Goal: Information Seeking & Learning: Learn about a topic

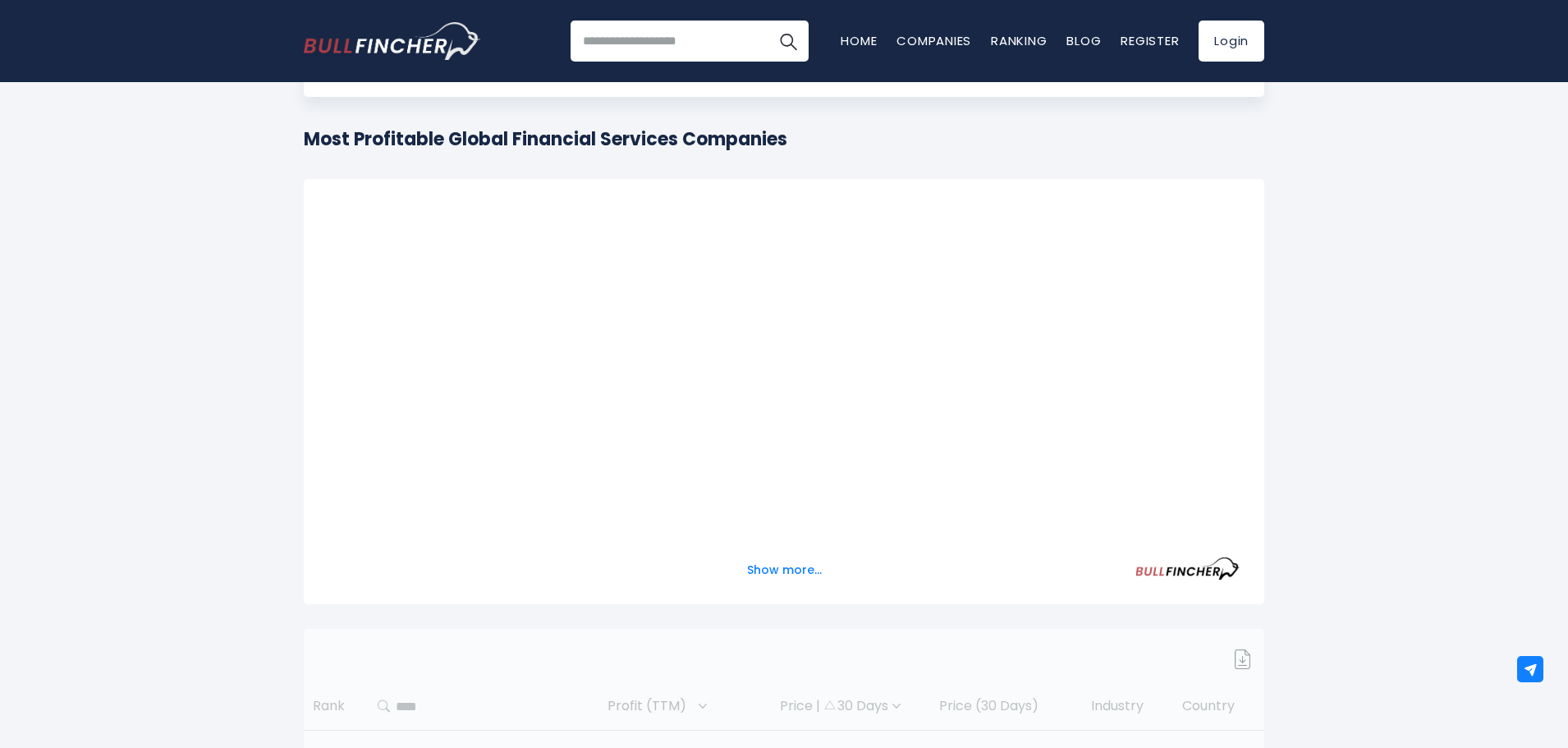
click at [814, 367] on div at bounding box center [784, 370] width 912 height 334
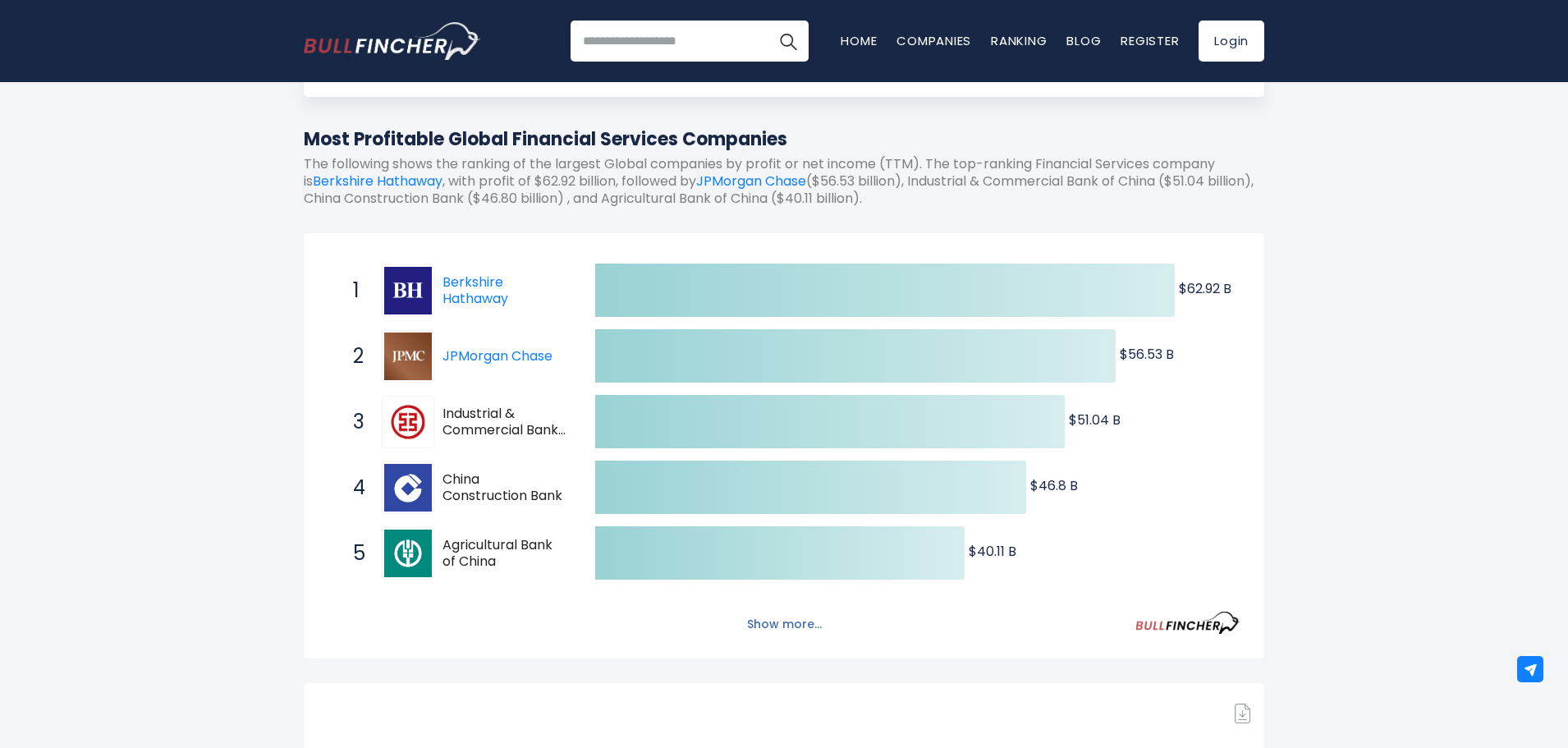
click at [781, 620] on button "Show more..." at bounding box center [784, 625] width 94 height 27
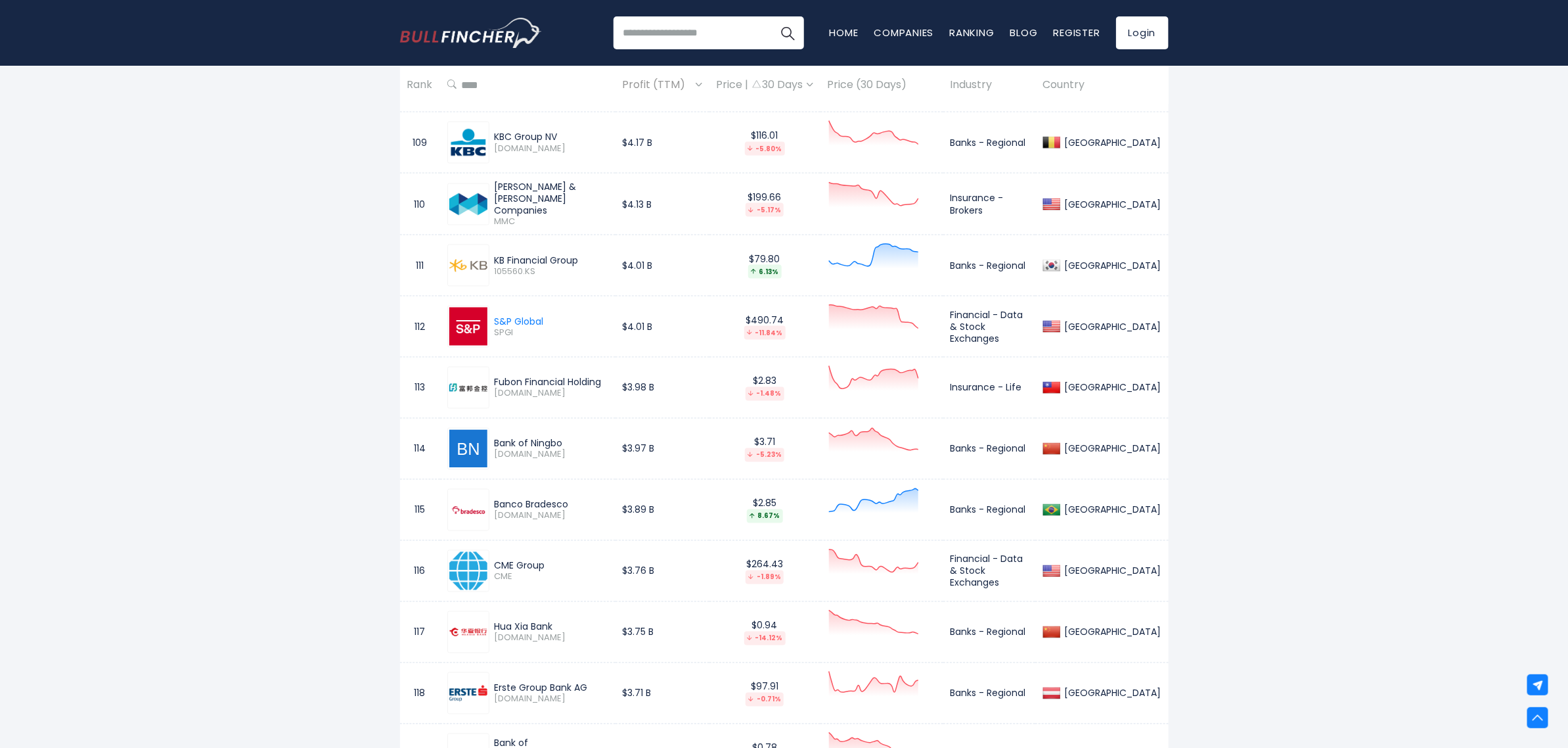
scroll to position [10466, 0]
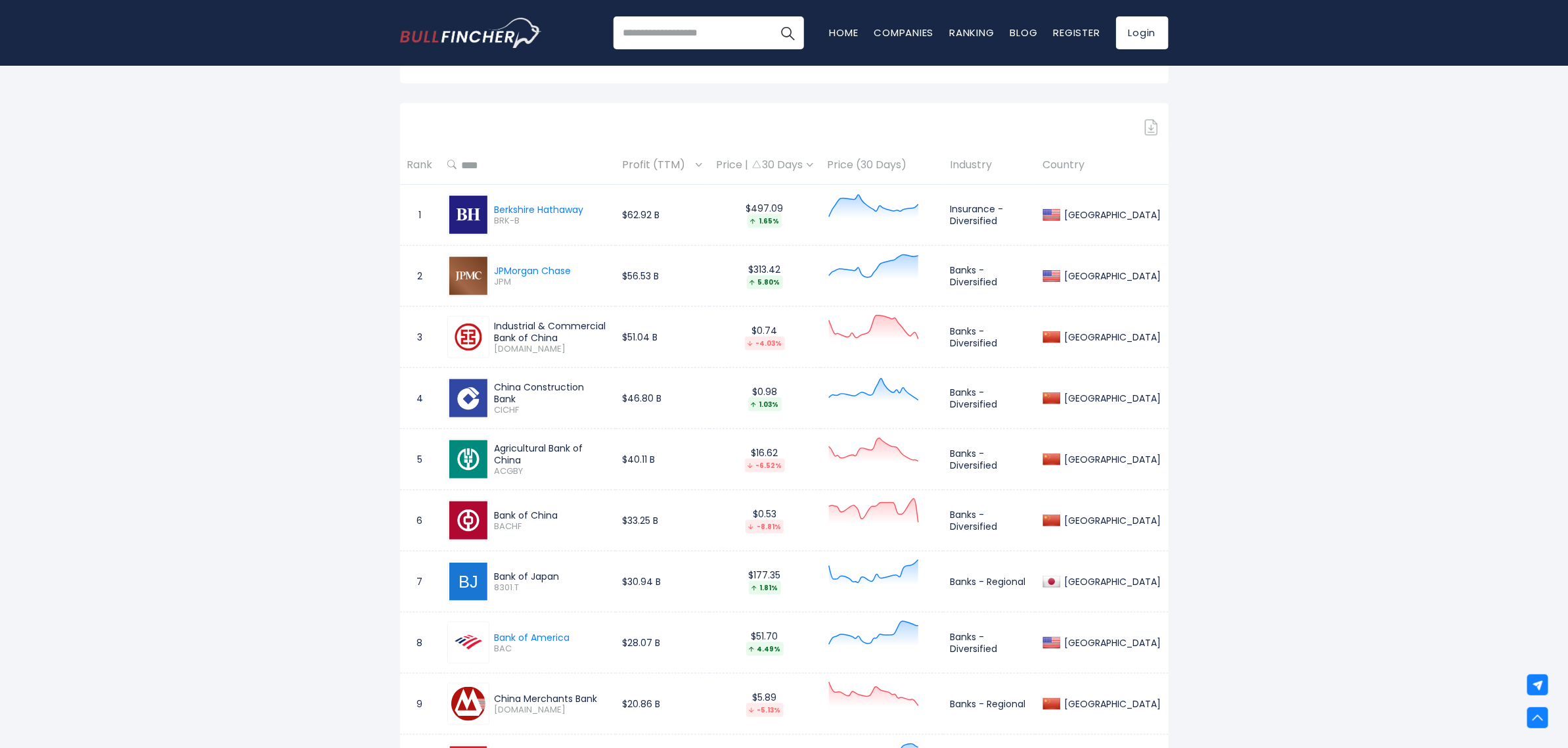
scroll to position [826, 0]
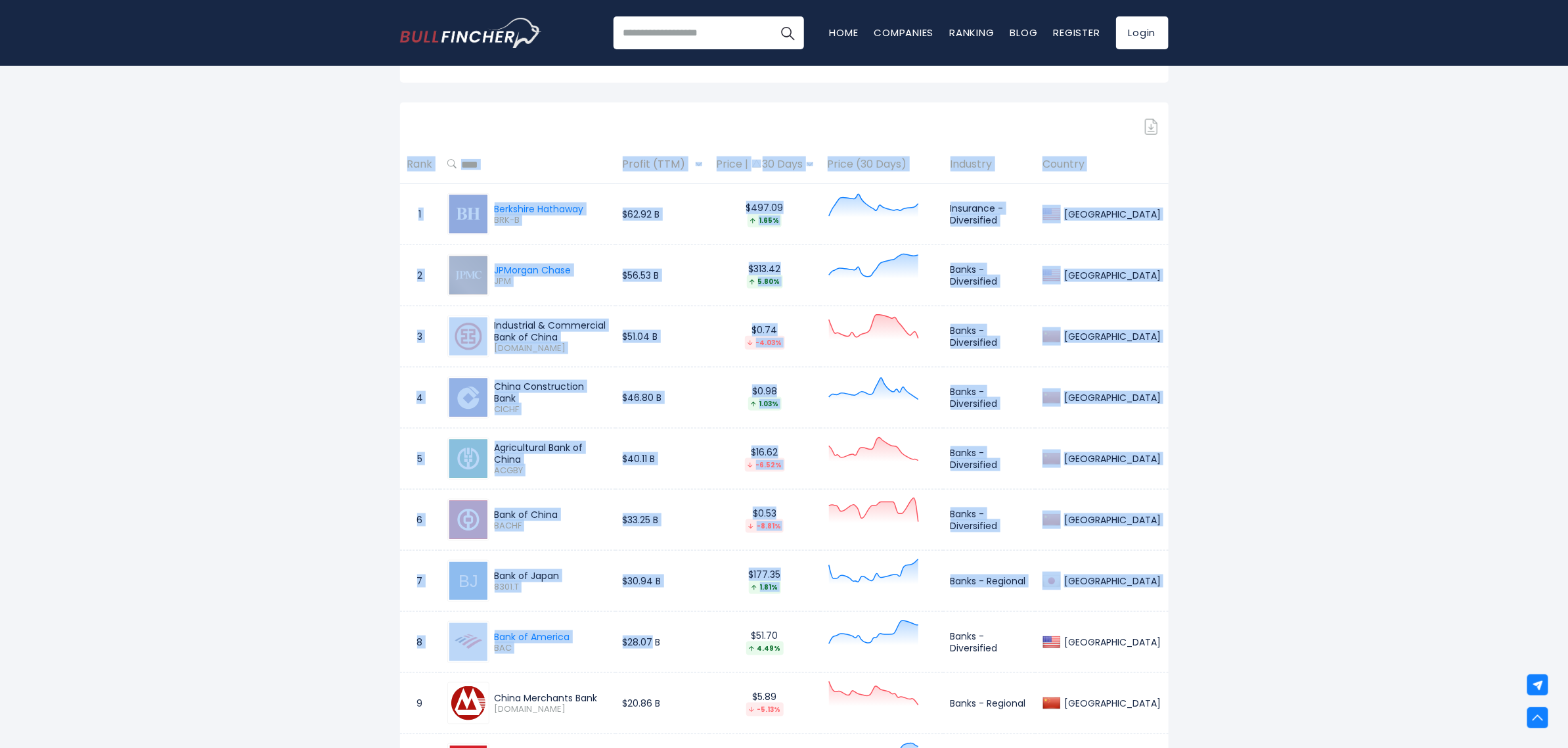
drag, startPoint x: 238, startPoint y: 325, endPoint x: 655, endPoint y: 641, distance: 523.2
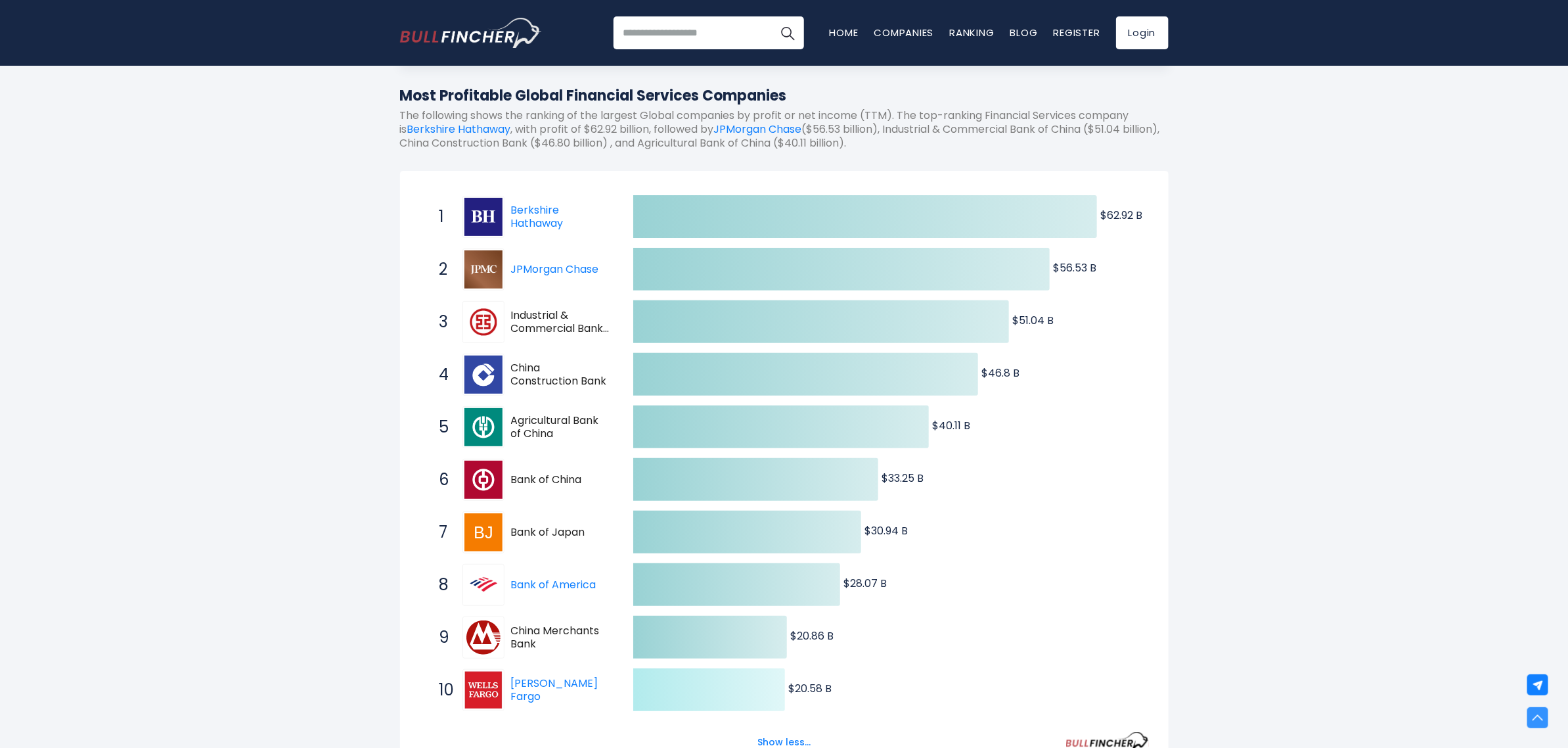
scroll to position [0, 0]
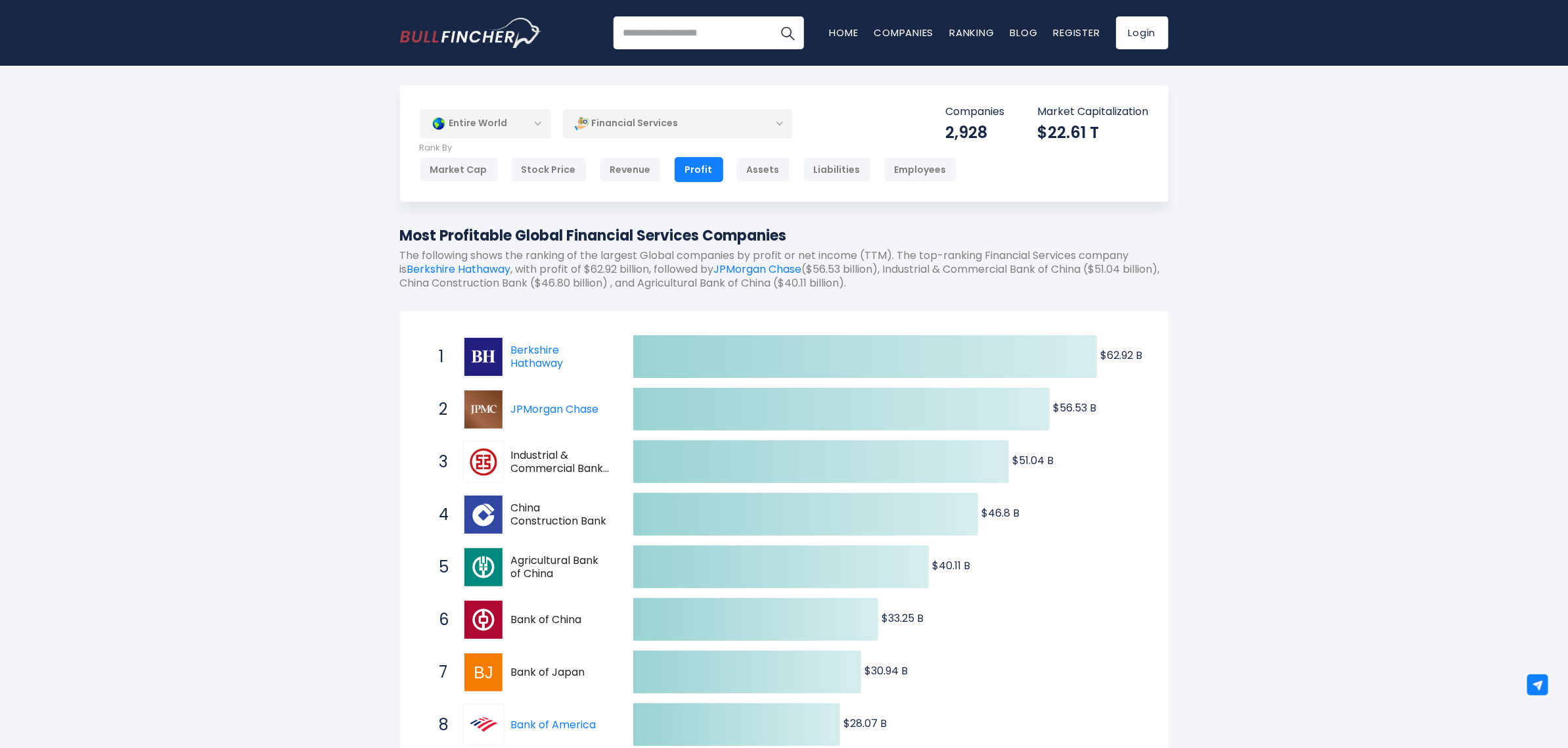
click at [531, 121] on div "Entire World" at bounding box center [485, 123] width 131 height 30
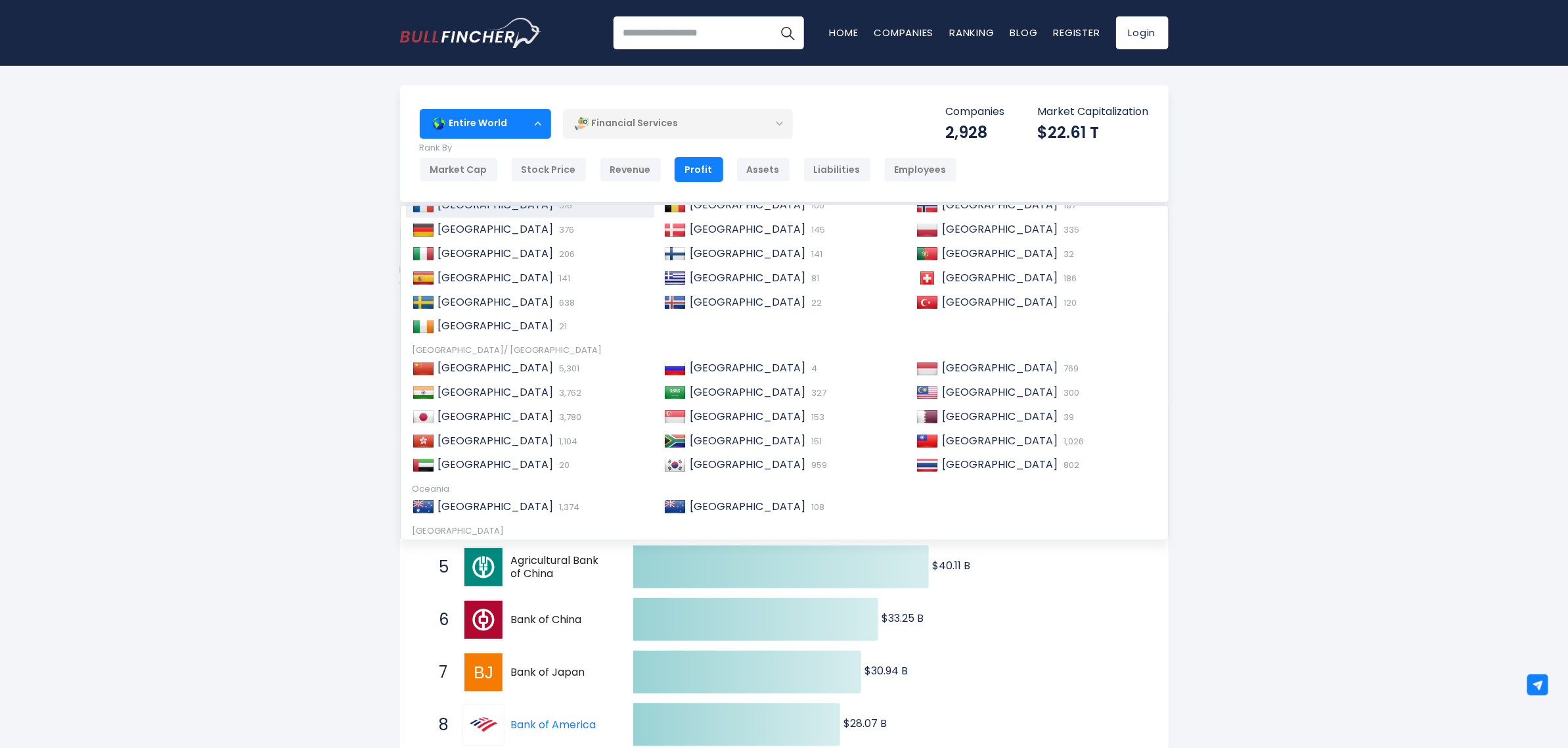
scroll to position [201, 0]
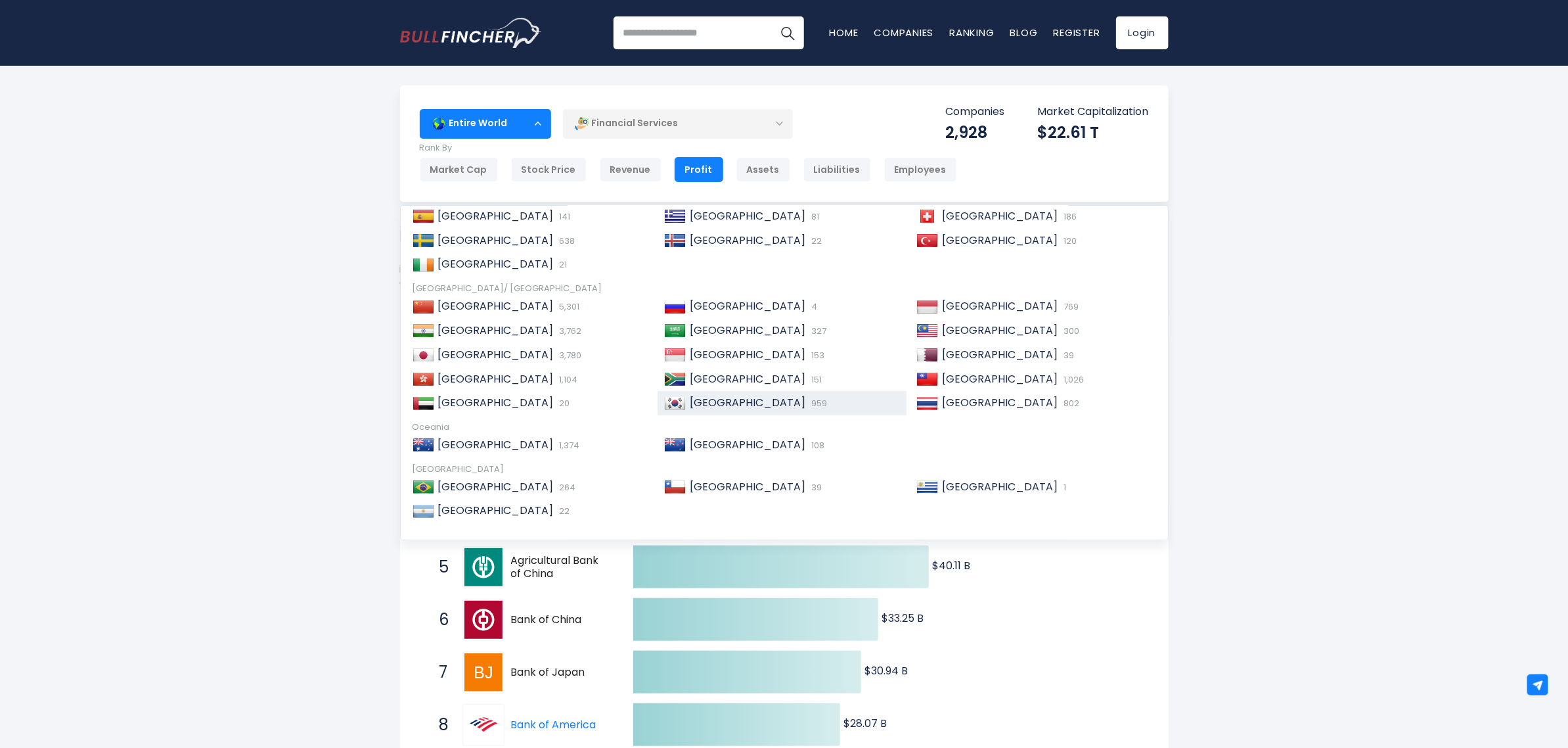
click at [723, 411] on div "South Korea 959" at bounding box center [783, 403] width 249 height 25
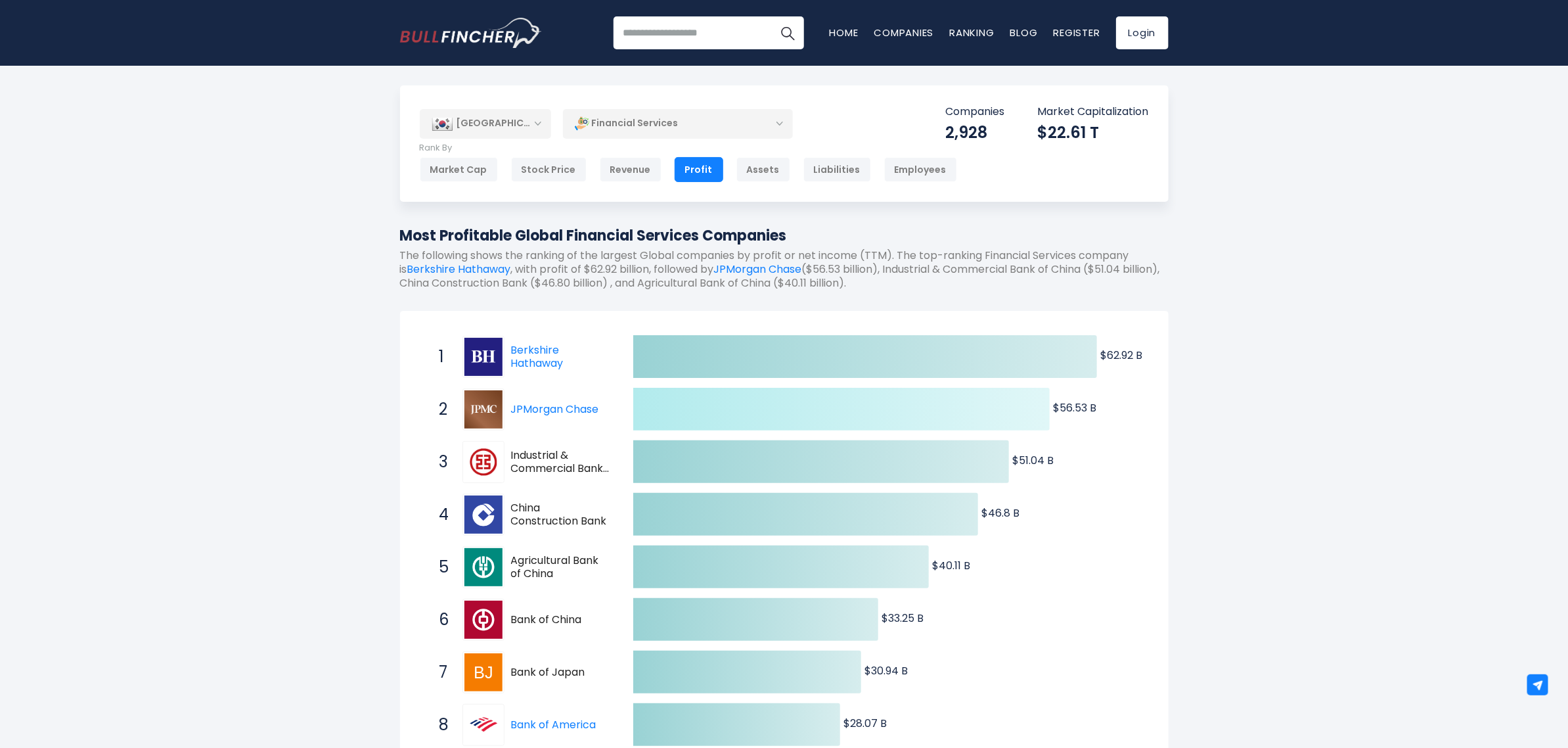
scroll to position [382, 0]
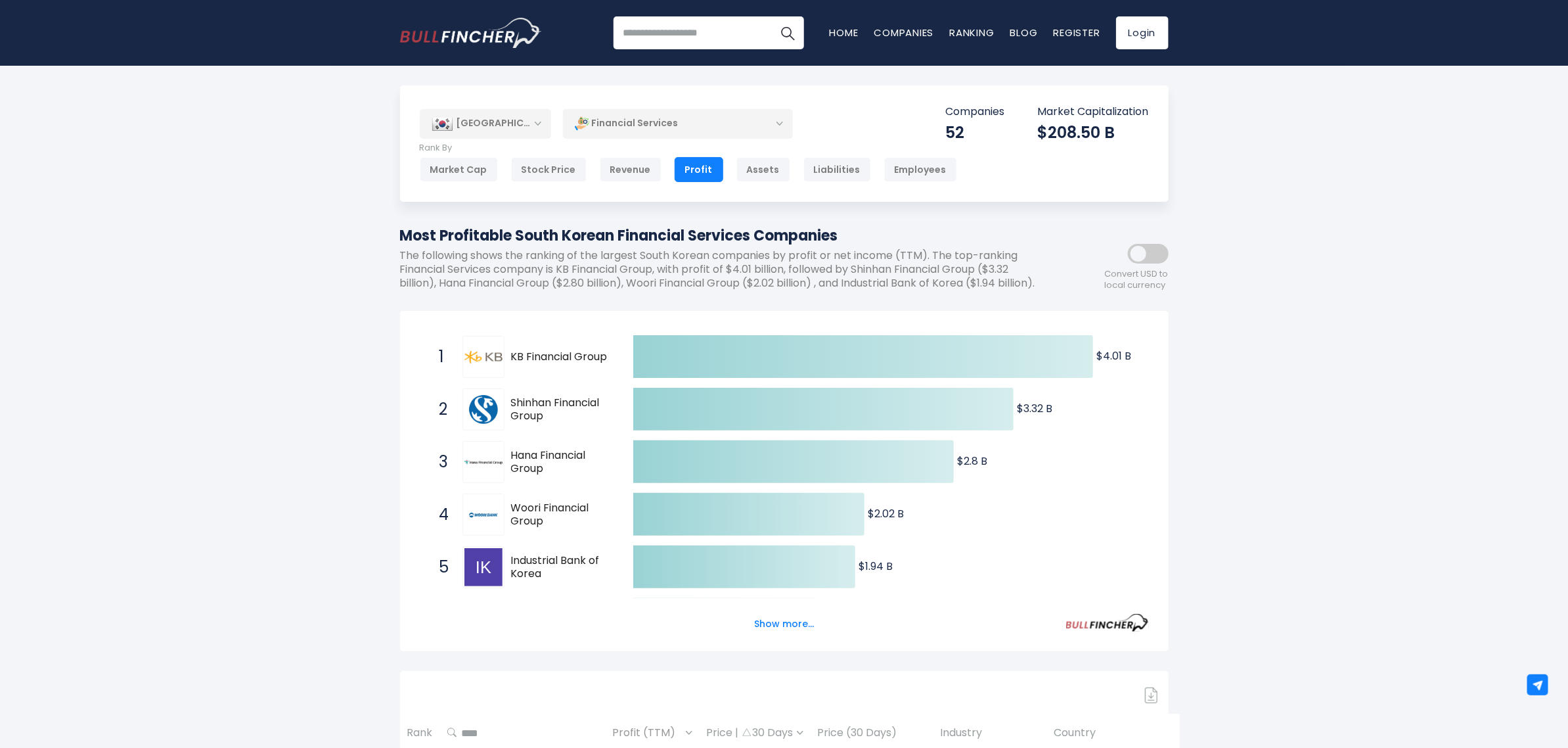
click at [539, 114] on div "[GEOGRAPHIC_DATA]" at bounding box center [485, 123] width 131 height 29
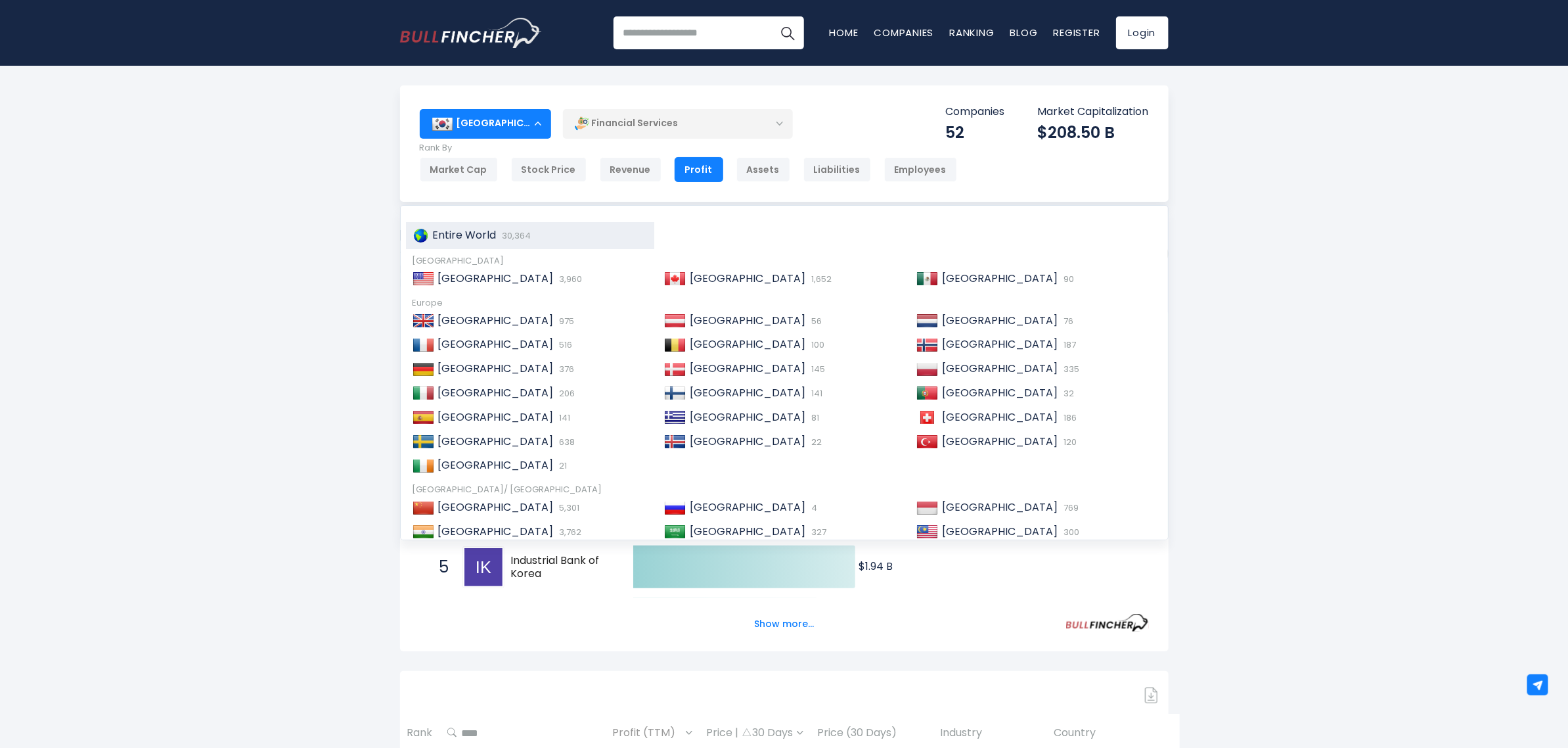
click at [504, 234] on span "30,364" at bounding box center [515, 236] width 32 height 12
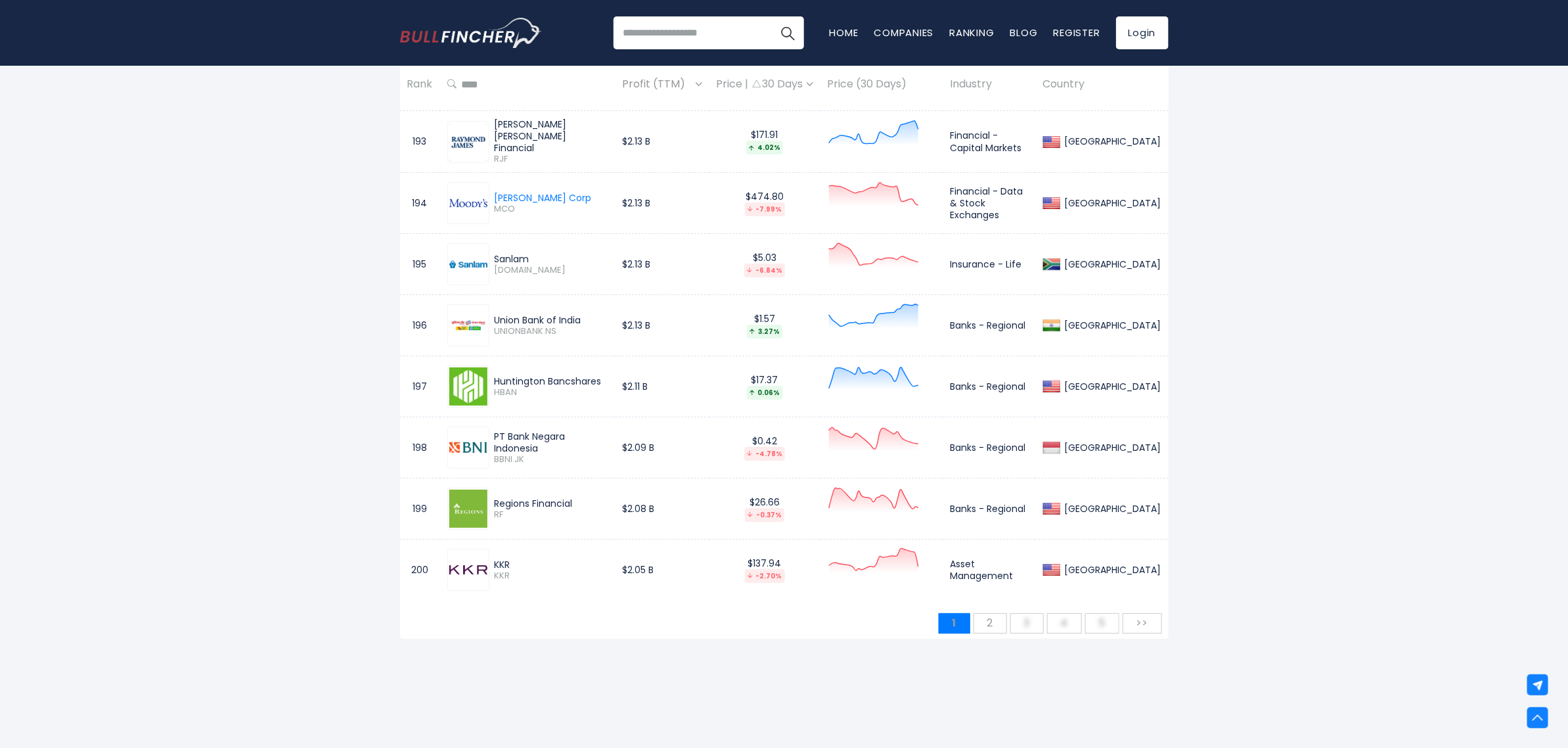
scroll to position [12378, 0]
click at [983, 633] on span "2" at bounding box center [990, 622] width 19 height 22
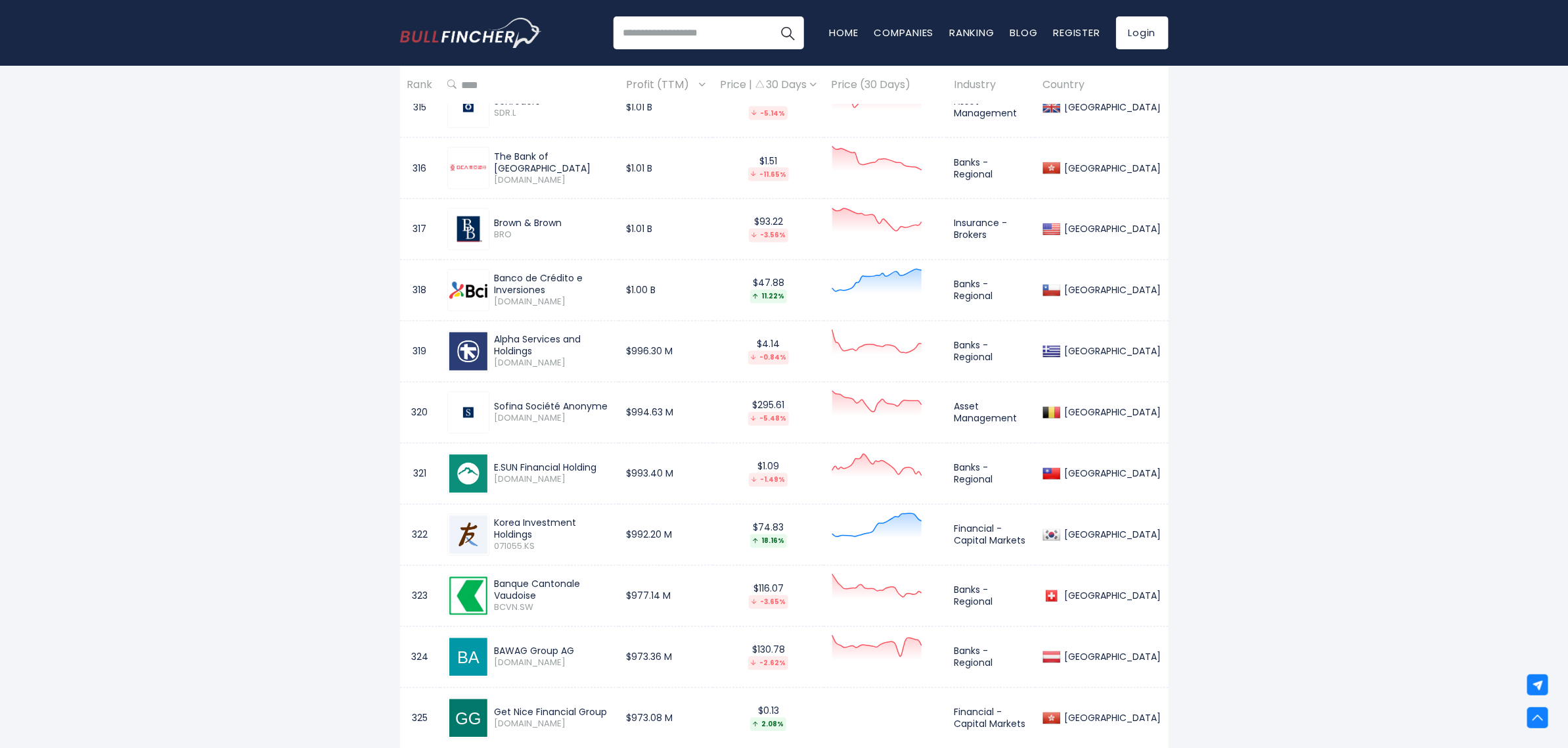
scroll to position [7644, 0]
click at [708, 40] on input "search" at bounding box center [709, 33] width 191 height 33
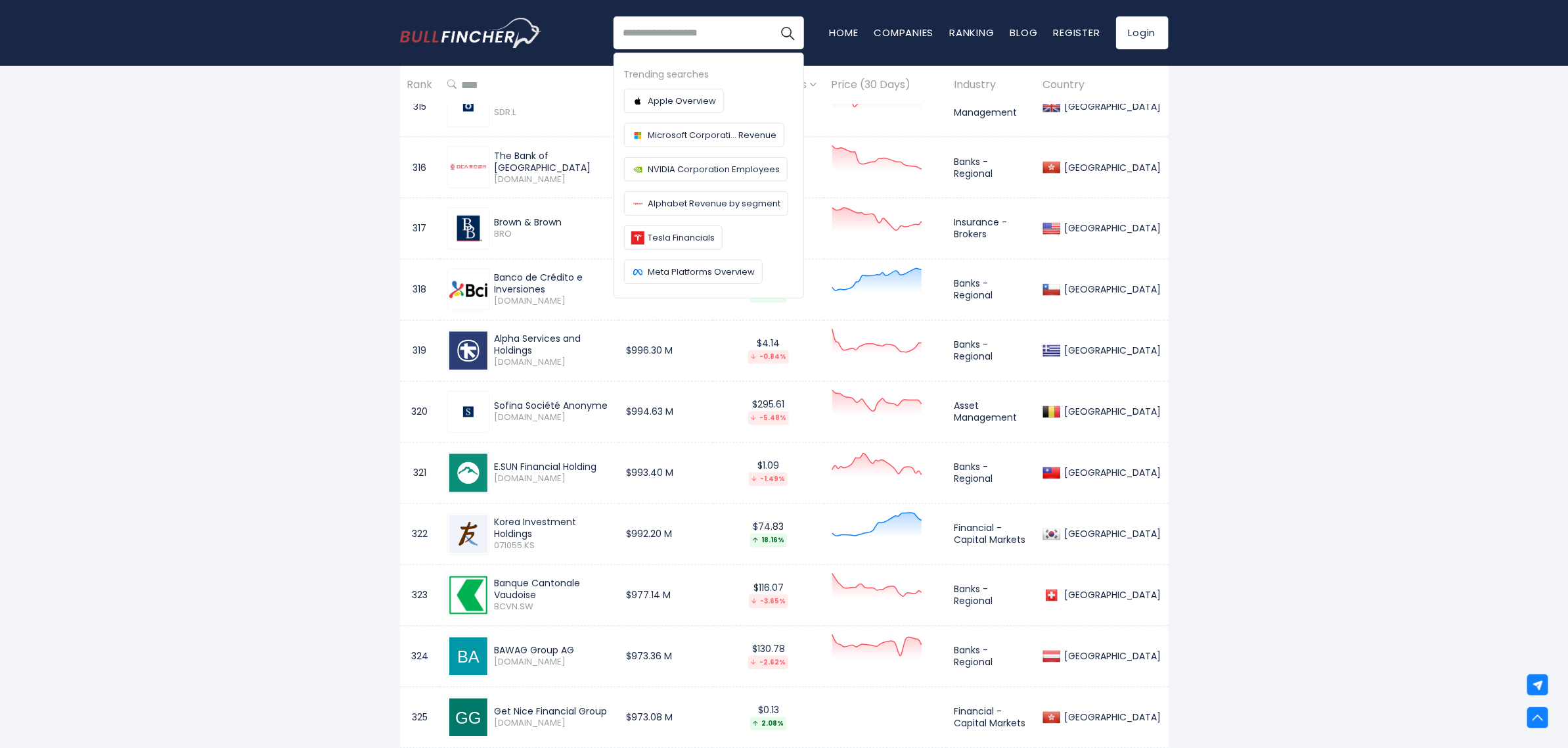
type input "*"
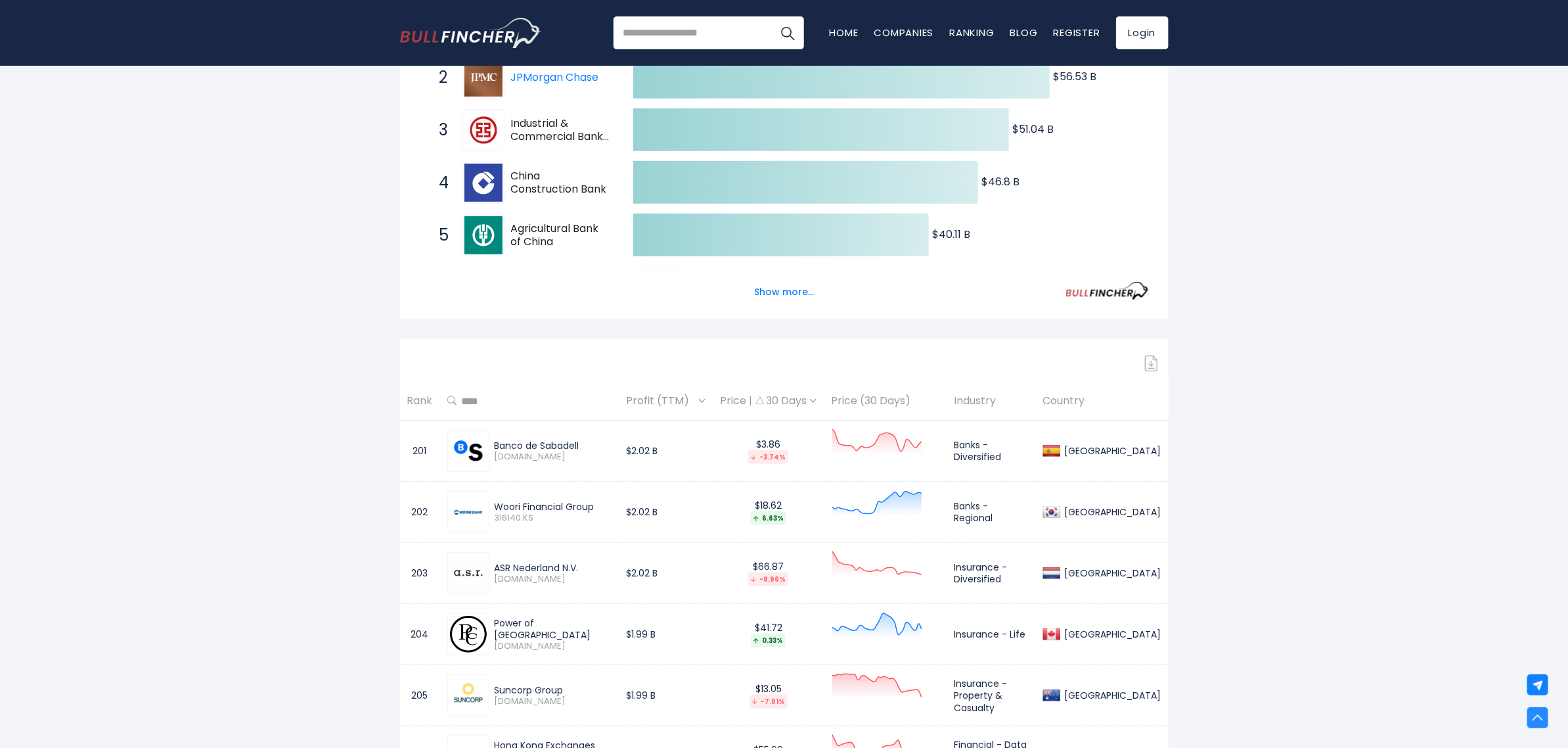
scroll to position [330, 0]
click at [501, 405] on input "text" at bounding box center [534, 402] width 155 height 24
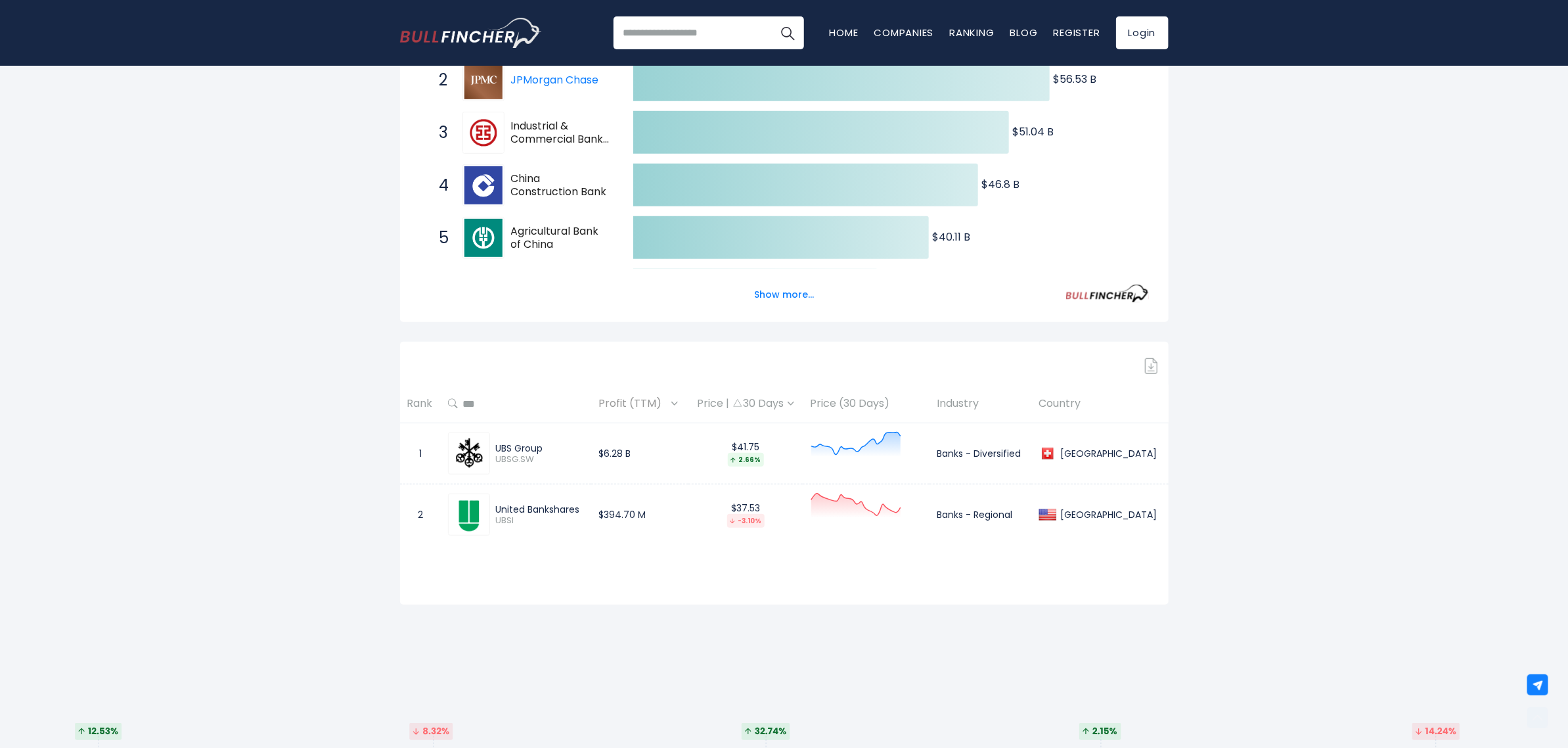
scroll to position [366, 0]
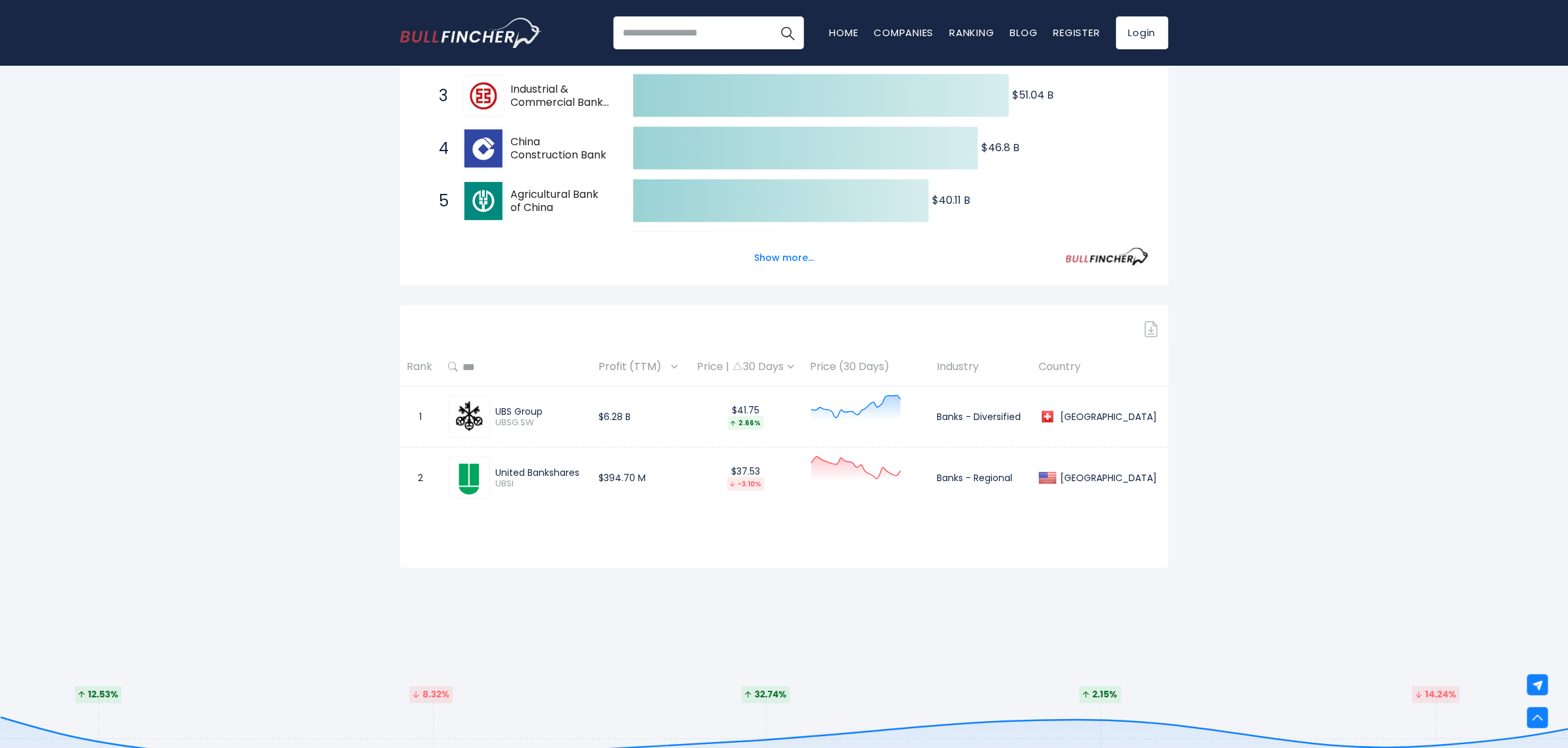
click at [508, 360] on input "***" at bounding box center [520, 367] width 126 height 24
type input "*"
click at [296, 362] on div "Entire World Entire World 30,364 [GEOGRAPHIC_DATA]" at bounding box center [784, 176] width 1568 height 914
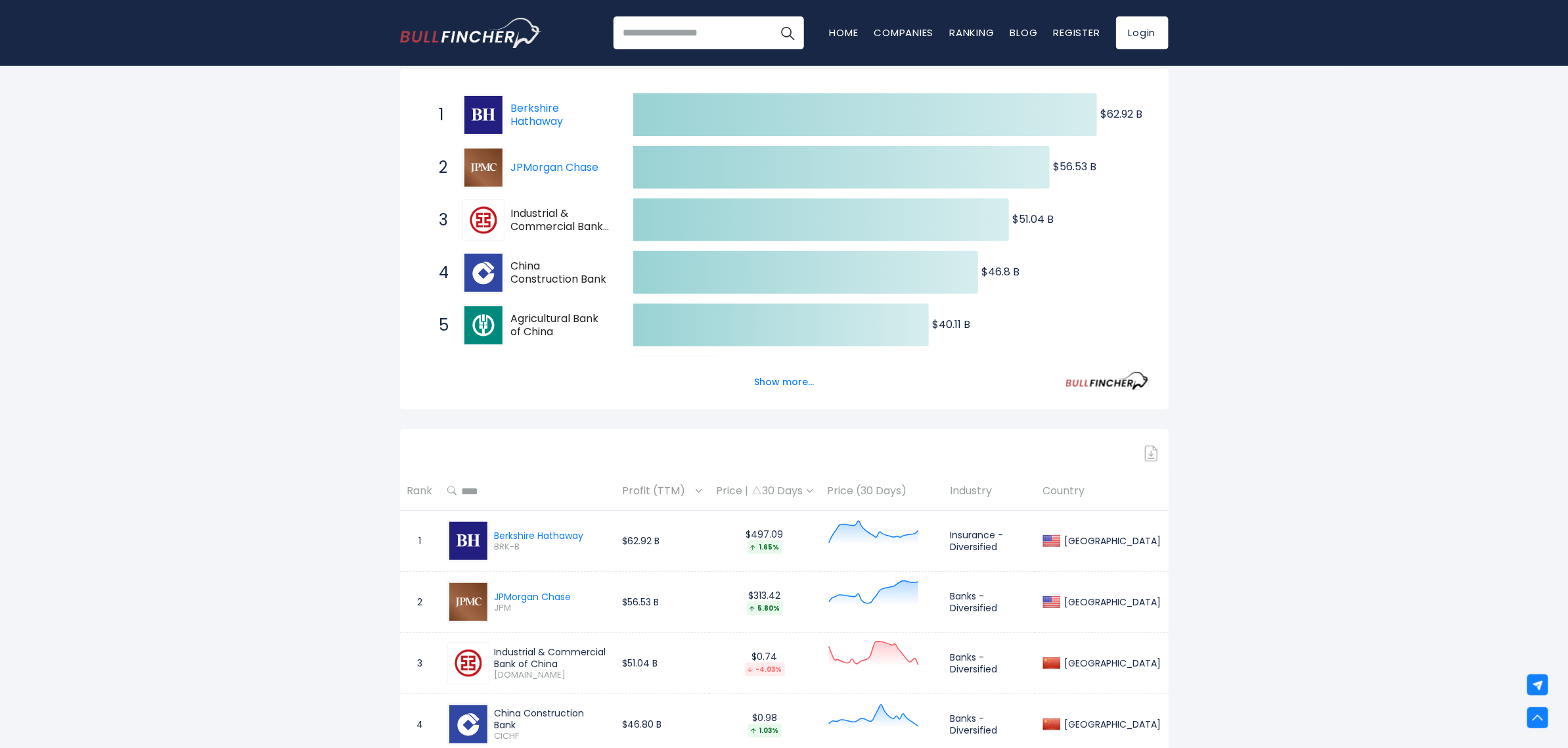
scroll to position [569, 0]
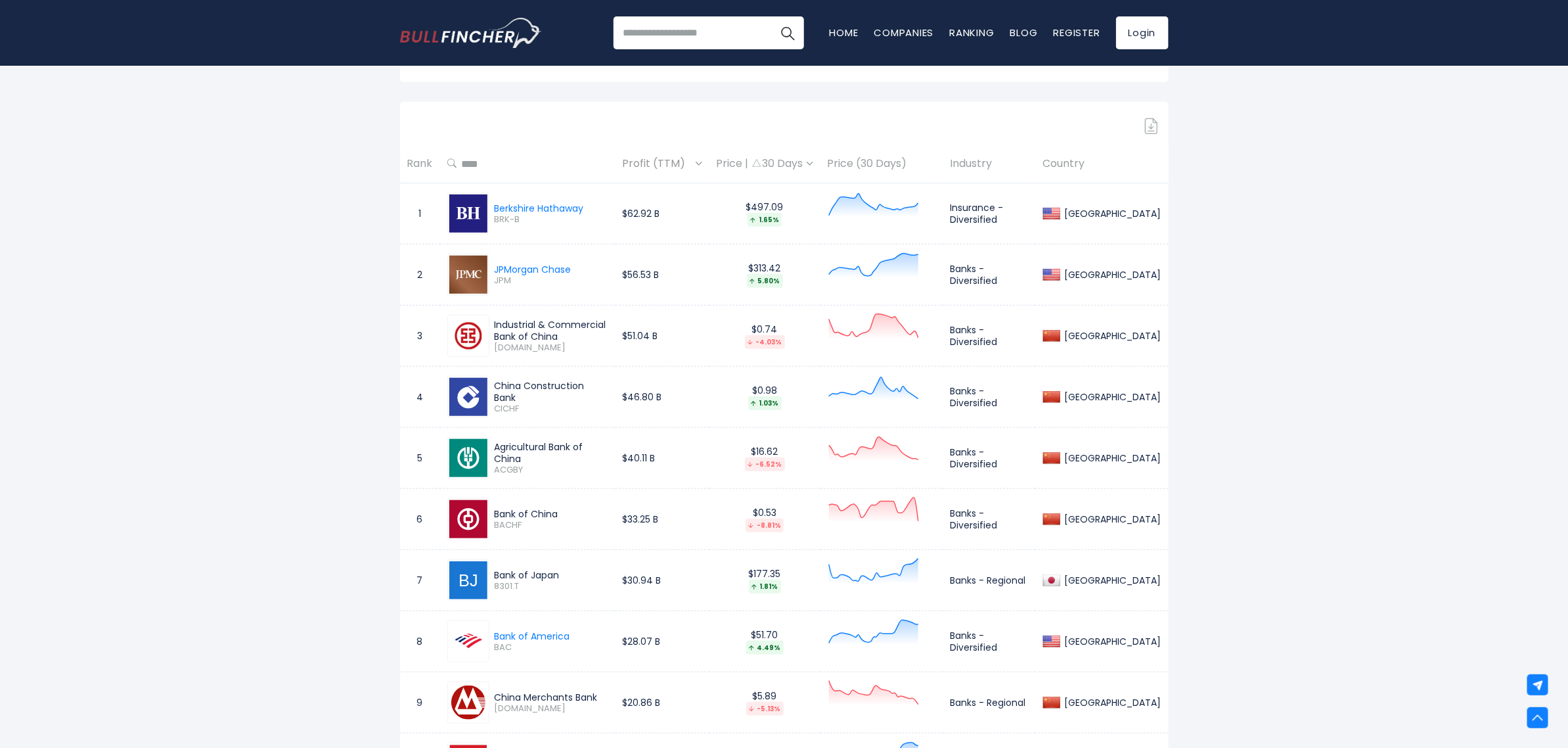
click at [467, 281] on img at bounding box center [469, 275] width 38 height 38
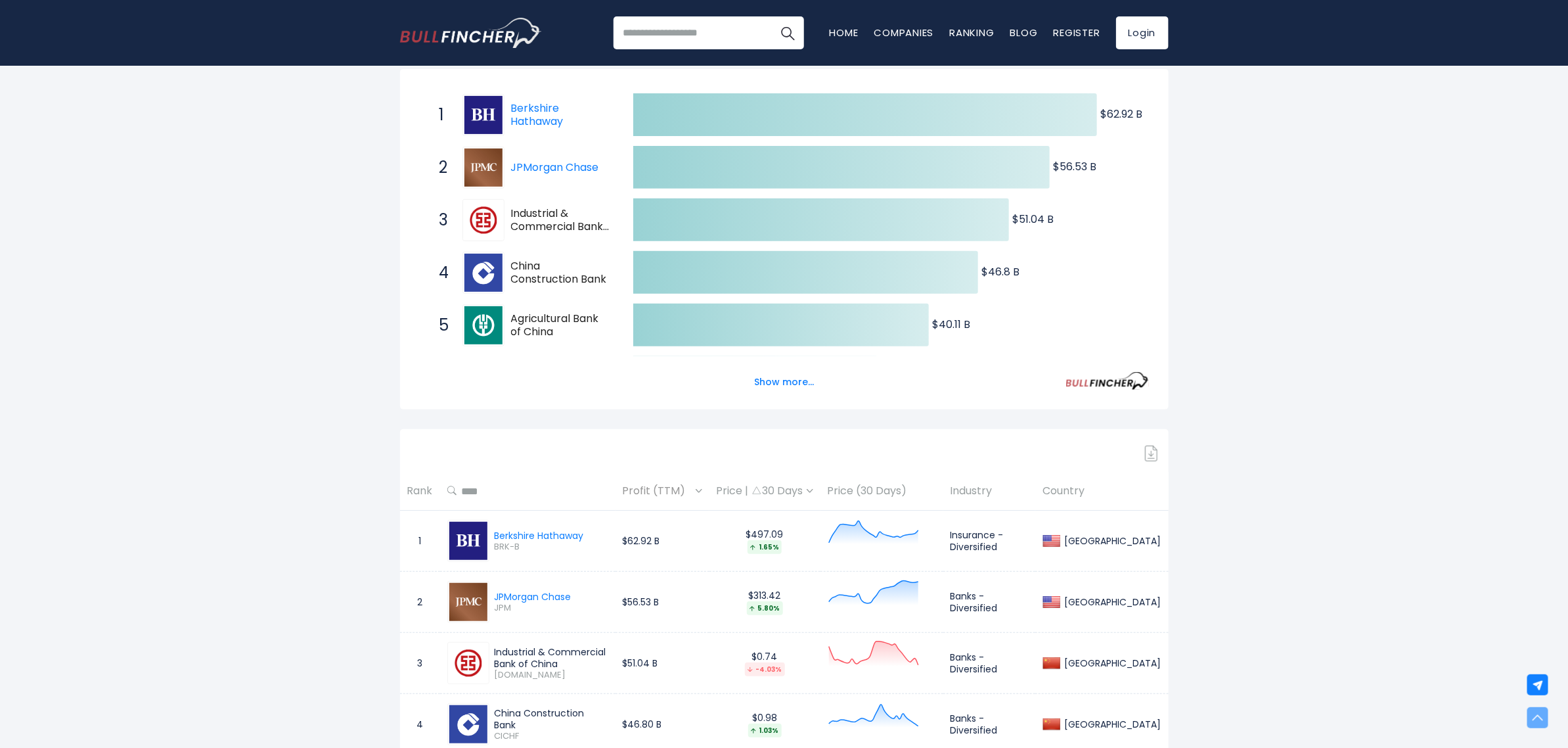
scroll to position [241, 0]
click at [542, 490] on input "text" at bounding box center [532, 491] width 151 height 24
type input "******"
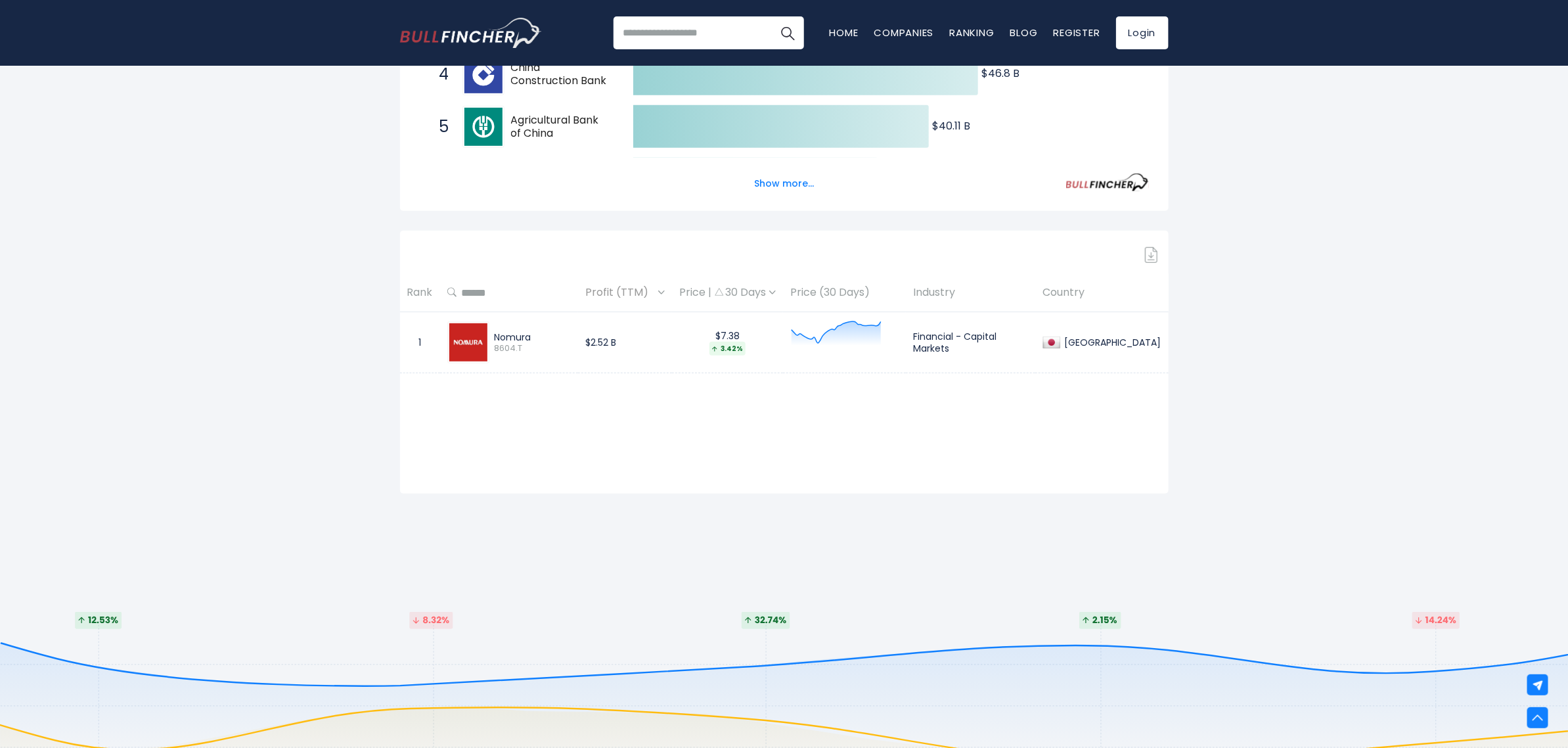
scroll to position [441, 0]
click at [540, 291] on input "******" at bounding box center [514, 292] width 114 height 24
click at [522, 339] on div "Nomura" at bounding box center [533, 336] width 77 height 12
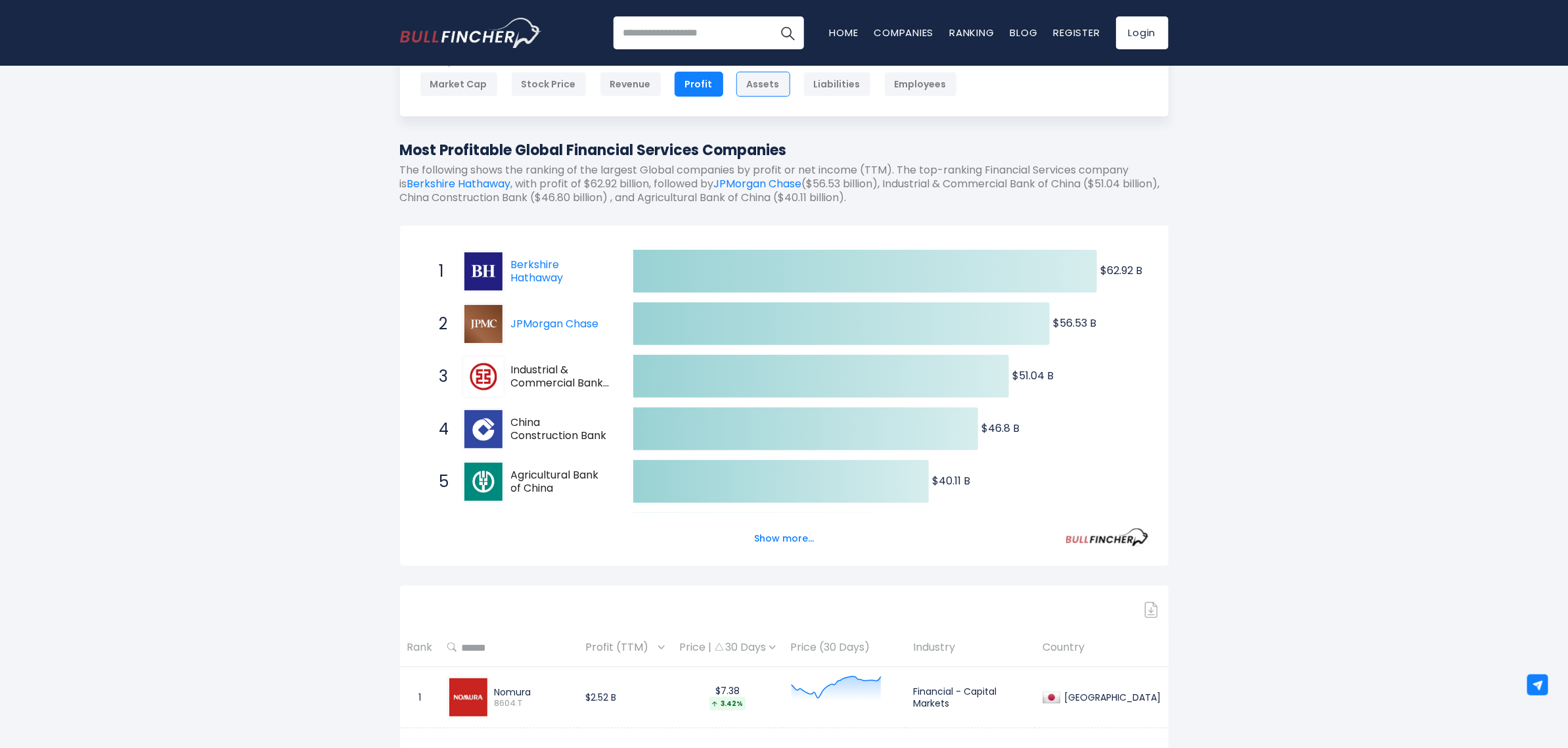
scroll to position [101, 0]
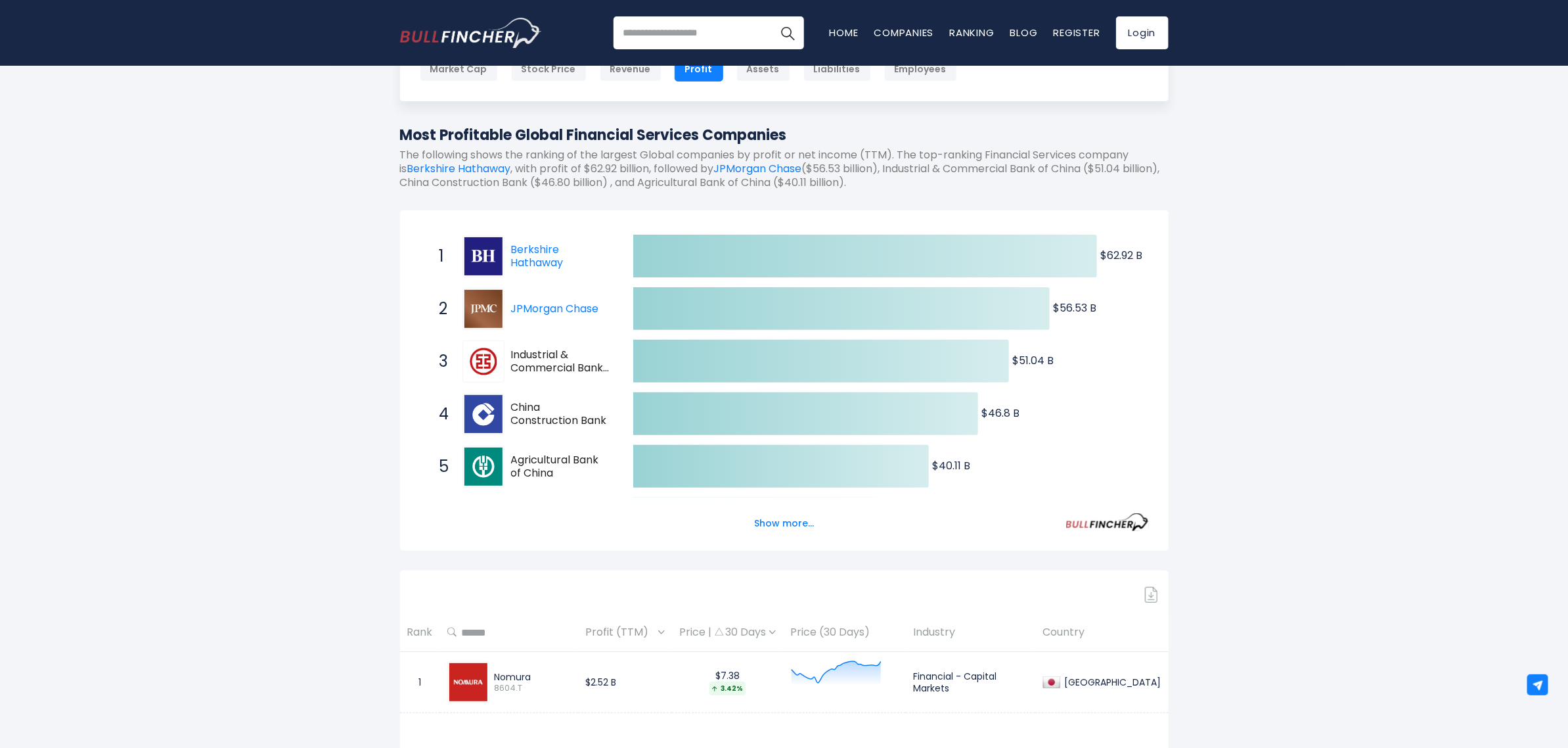
drag, startPoint x: 509, startPoint y: 622, endPoint x: 435, endPoint y: 612, distance: 74.7
click at [435, 613] on tr "Rank ****** Profit (TTM) Price | 30 Days Price (30 Days) Industry Country" at bounding box center [784, 632] width 769 height 39
click at [354, 582] on div "Entire World Entire World 30,364 [GEOGRAPHIC_DATA]" at bounding box center [784, 442] width 1568 height 914
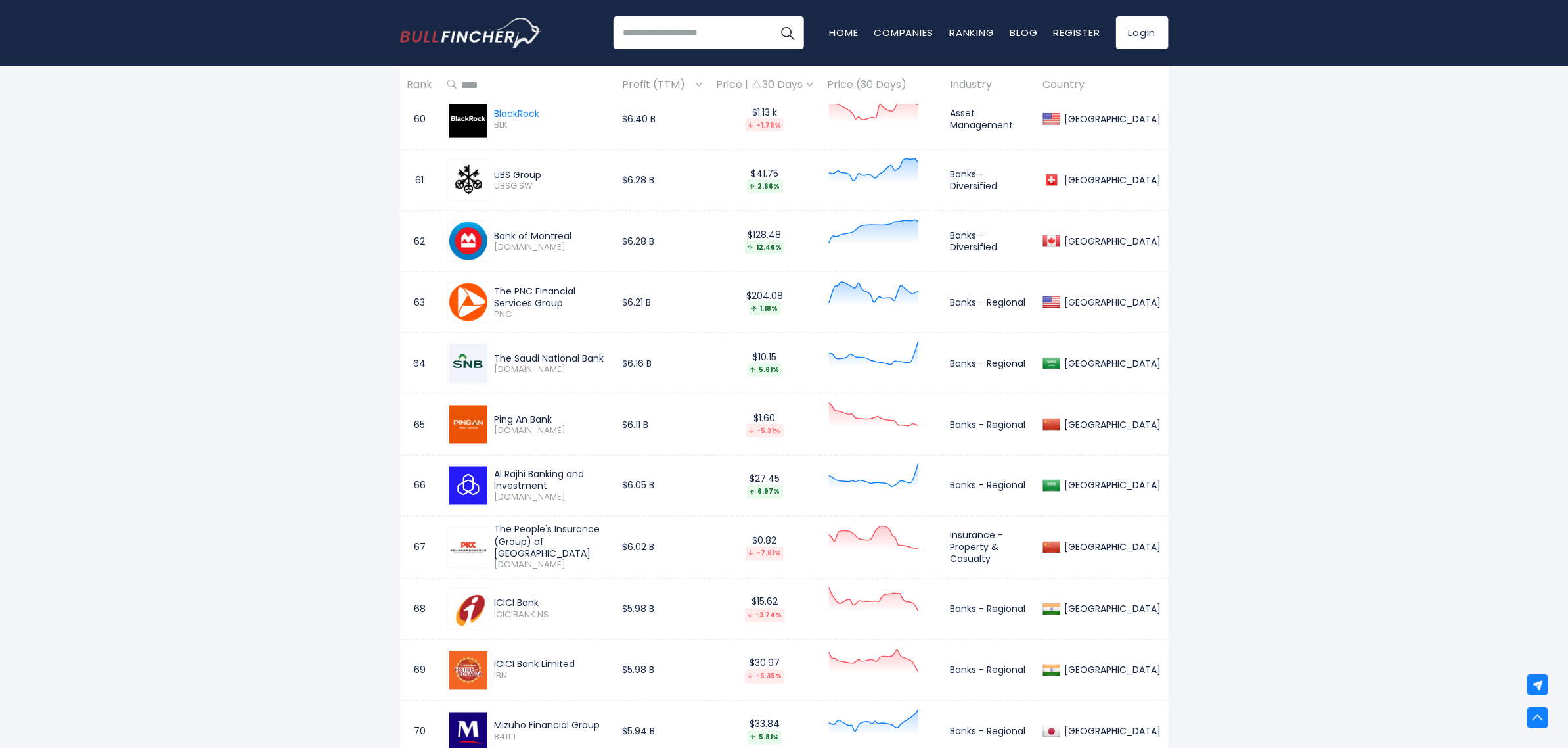
scroll to position [4352, 0]
